Goal: Task Accomplishment & Management: Use online tool/utility

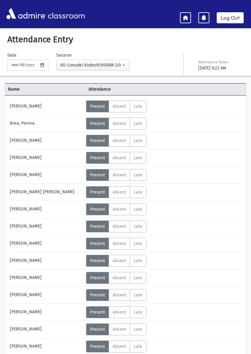
click at [187, 17] on icon at bounding box center [186, 18] width 6 height 6
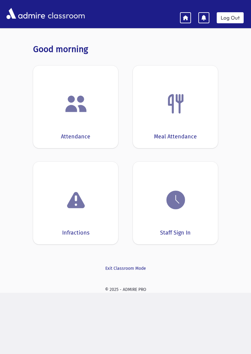
click at [193, 127] on div "Meal Attendance" at bounding box center [175, 107] width 85 height 83
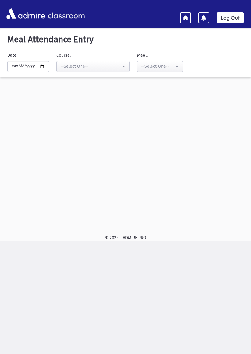
click at [106, 66] on div "--Select One--" at bounding box center [90, 66] width 61 height 6
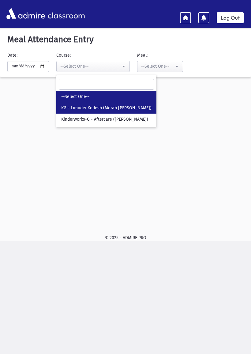
click at [136, 106] on span "KG - Limudei Kodesh (Morah [PERSON_NAME])" at bounding box center [106, 108] width 90 height 6
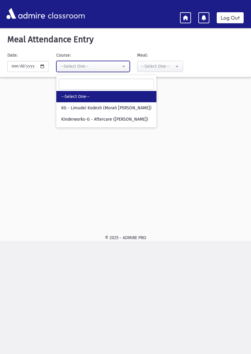
select select "***"
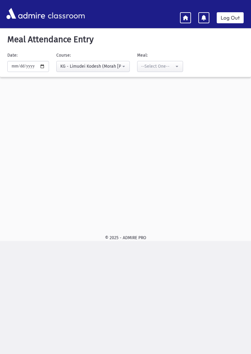
click at [156, 65] on div "--Select One--" at bounding box center [157, 66] width 33 height 6
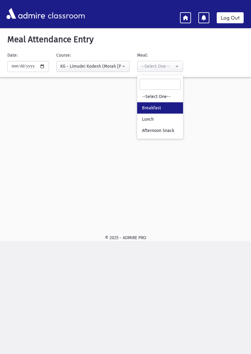
click at [144, 107] on span "Breakfast" at bounding box center [151, 108] width 19 height 6
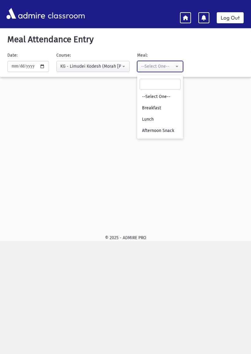
select select "*"
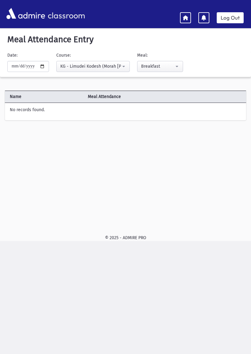
click at [232, 16] on link "Log Out" at bounding box center [230, 17] width 27 height 11
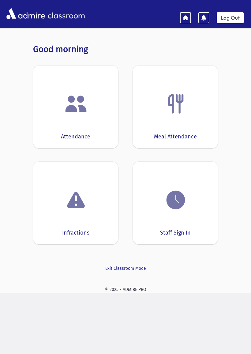
click at [167, 225] on div "Staff Sign In" at bounding box center [175, 203] width 85 height 83
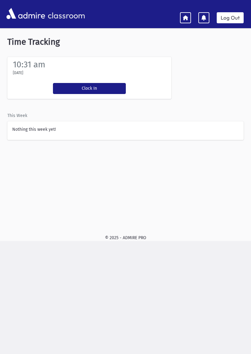
click at [87, 93] on button "Clock In" at bounding box center [89, 88] width 73 height 11
